Goal: Information Seeking & Learning: Learn about a topic

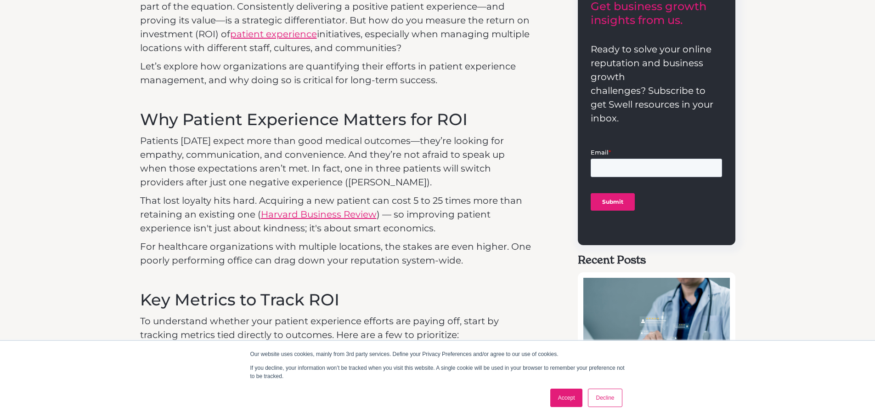
scroll to position [531, 0]
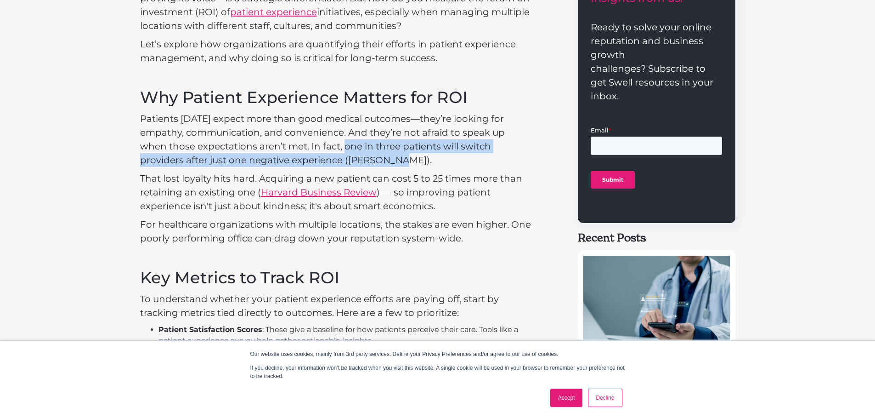
drag, startPoint x: 318, startPoint y: 51, endPoint x: 467, endPoint y: 56, distance: 149.0
click at [467, 112] on p "Patients [DATE] expect more than good medical outcomes—they’re looking for empa…" at bounding box center [336, 139] width 393 height 55
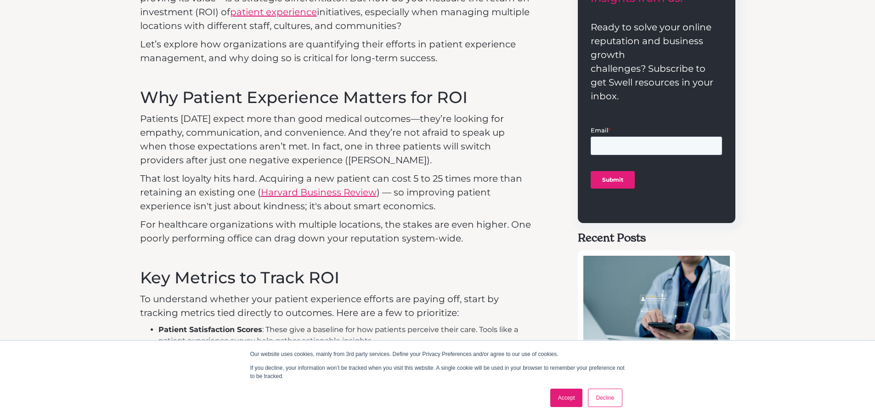
click at [310, 112] on p "Patients [DATE] expect more than good medical outcomes—they’re looking for empa…" at bounding box center [336, 139] width 393 height 55
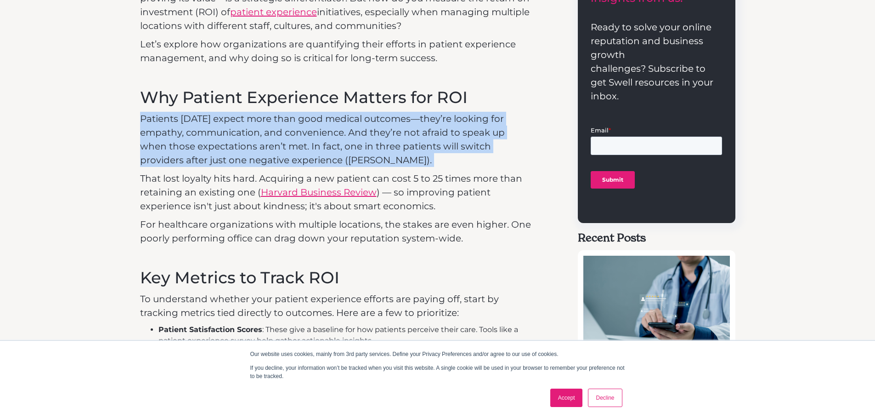
click at [310, 112] on p "Patients [DATE] expect more than good medical outcomes—they’re looking for empa…" at bounding box center [336, 139] width 393 height 55
click at [387, 112] on p "Patients [DATE] expect more than good medical outcomes—they’re looking for empa…" at bounding box center [336, 139] width 393 height 55
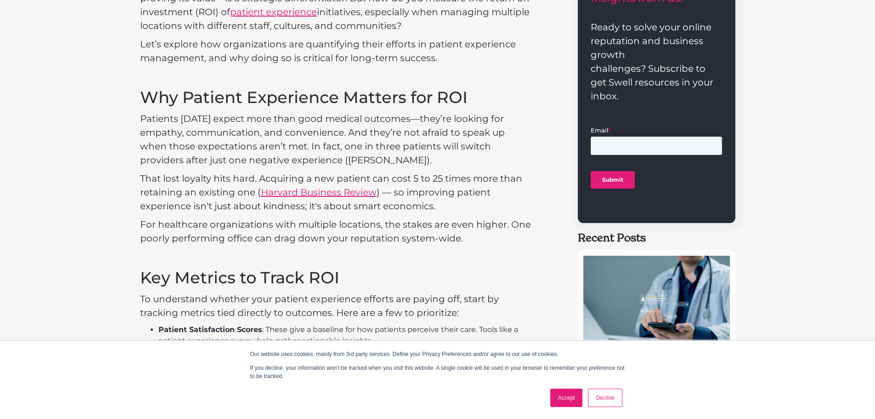
drag, startPoint x: 396, startPoint y: 234, endPoint x: 386, endPoint y: 267, distance: 34.2
click at [397, 324] on li "Patient Satisfaction Scores : These give a baseline for how patients perceive t…" at bounding box center [346, 335] width 375 height 22
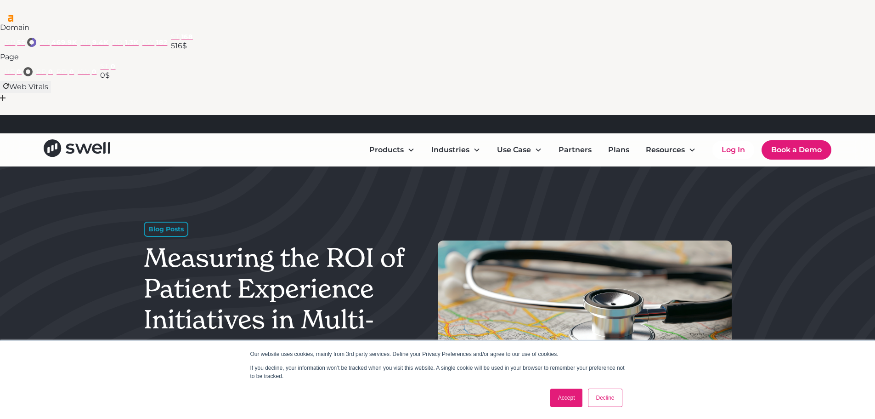
scroll to position [0, 0]
